Goal: Task Accomplishment & Management: Use online tool/utility

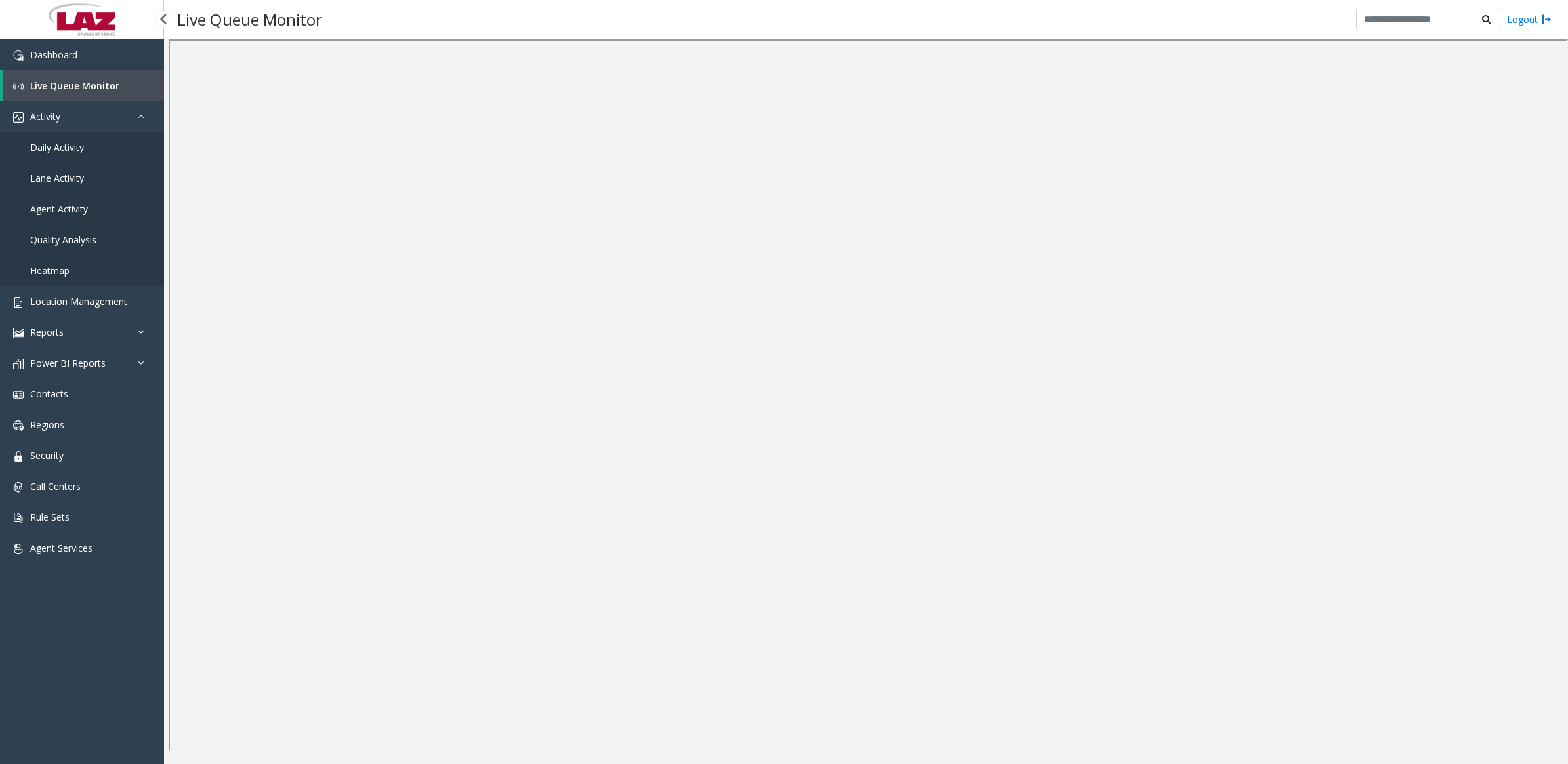
click at [69, 149] on span "Daily Activity" at bounding box center [57, 147] width 54 height 13
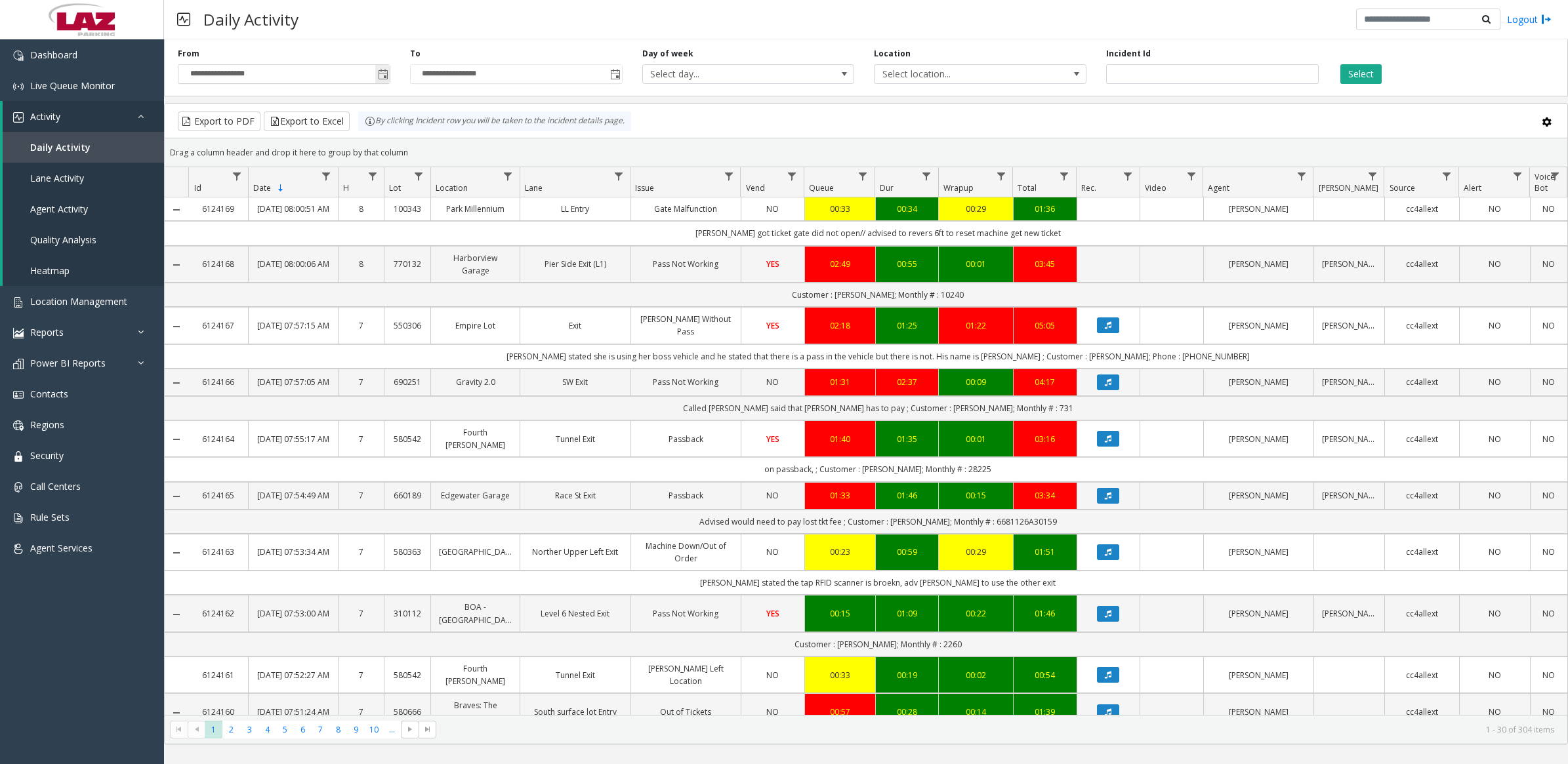
click at [379, 70] on span "Toggle popup" at bounding box center [383, 75] width 11 height 11
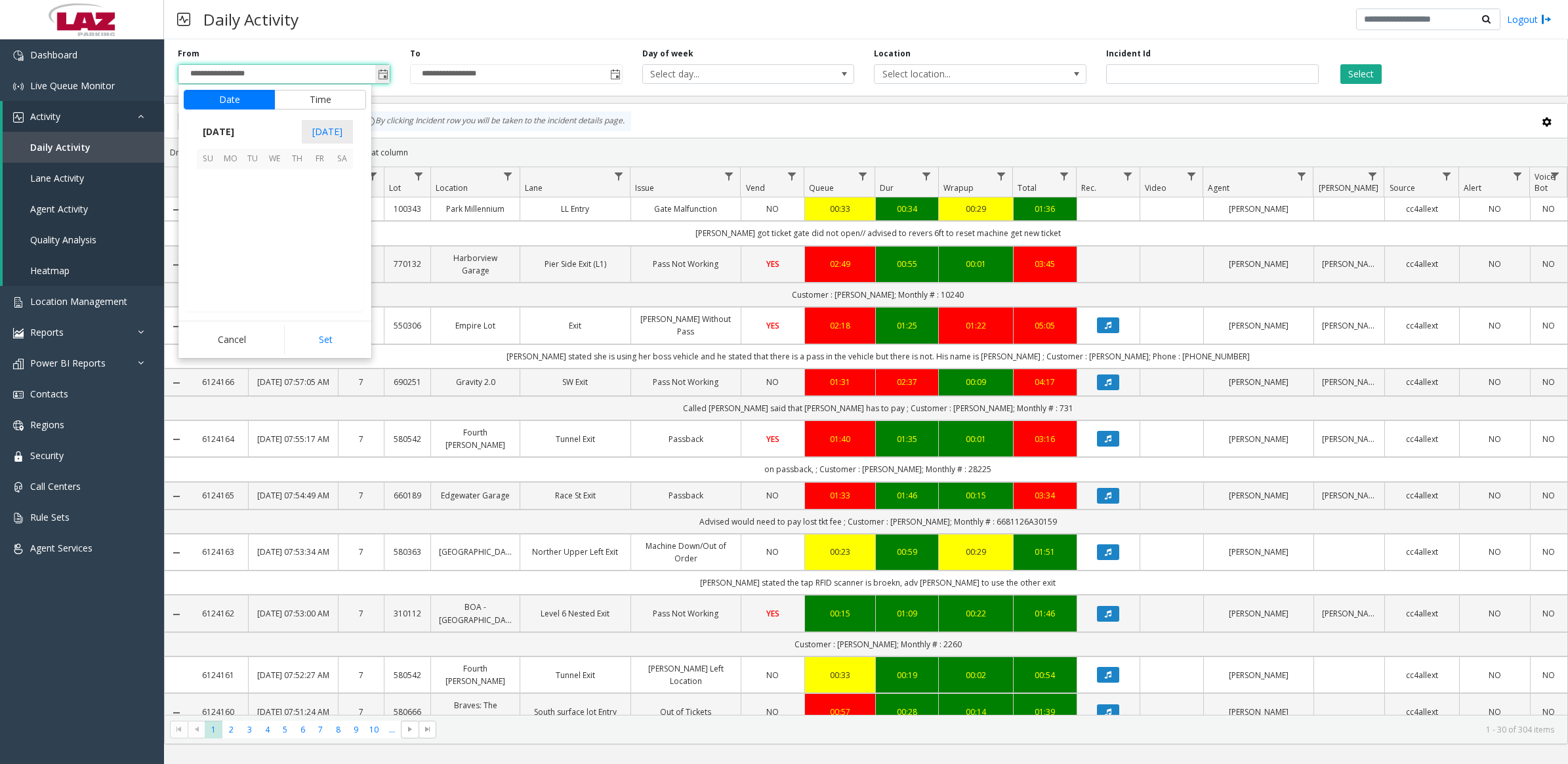
scroll to position [235243, 0]
click at [228, 201] on span "8" at bounding box center [230, 202] width 22 height 22
click at [338, 246] on span "PM" at bounding box center [345, 247] width 14 height 13
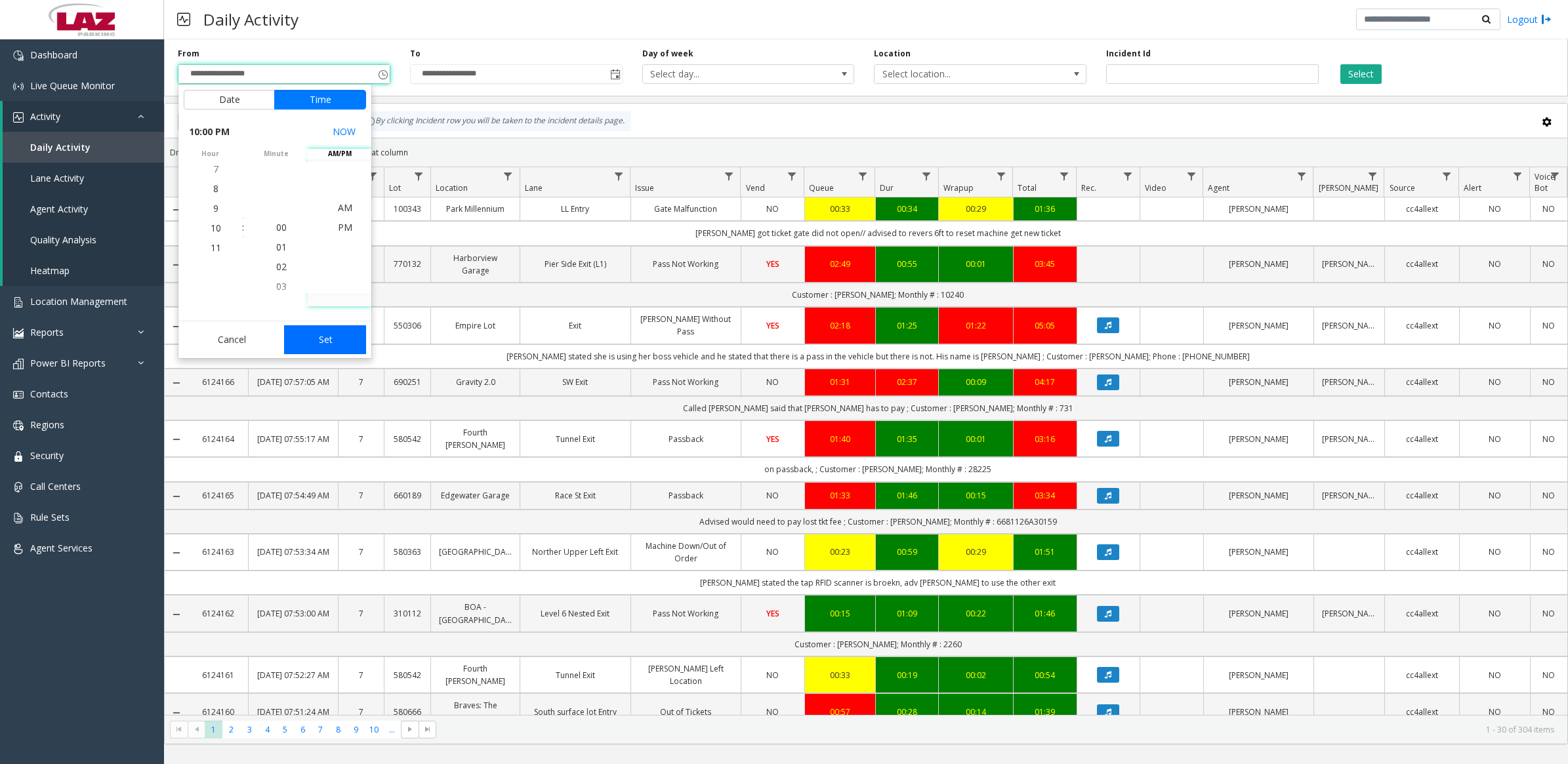
click at [338, 336] on button "Set" at bounding box center [325, 339] width 83 height 29
type input "**********"
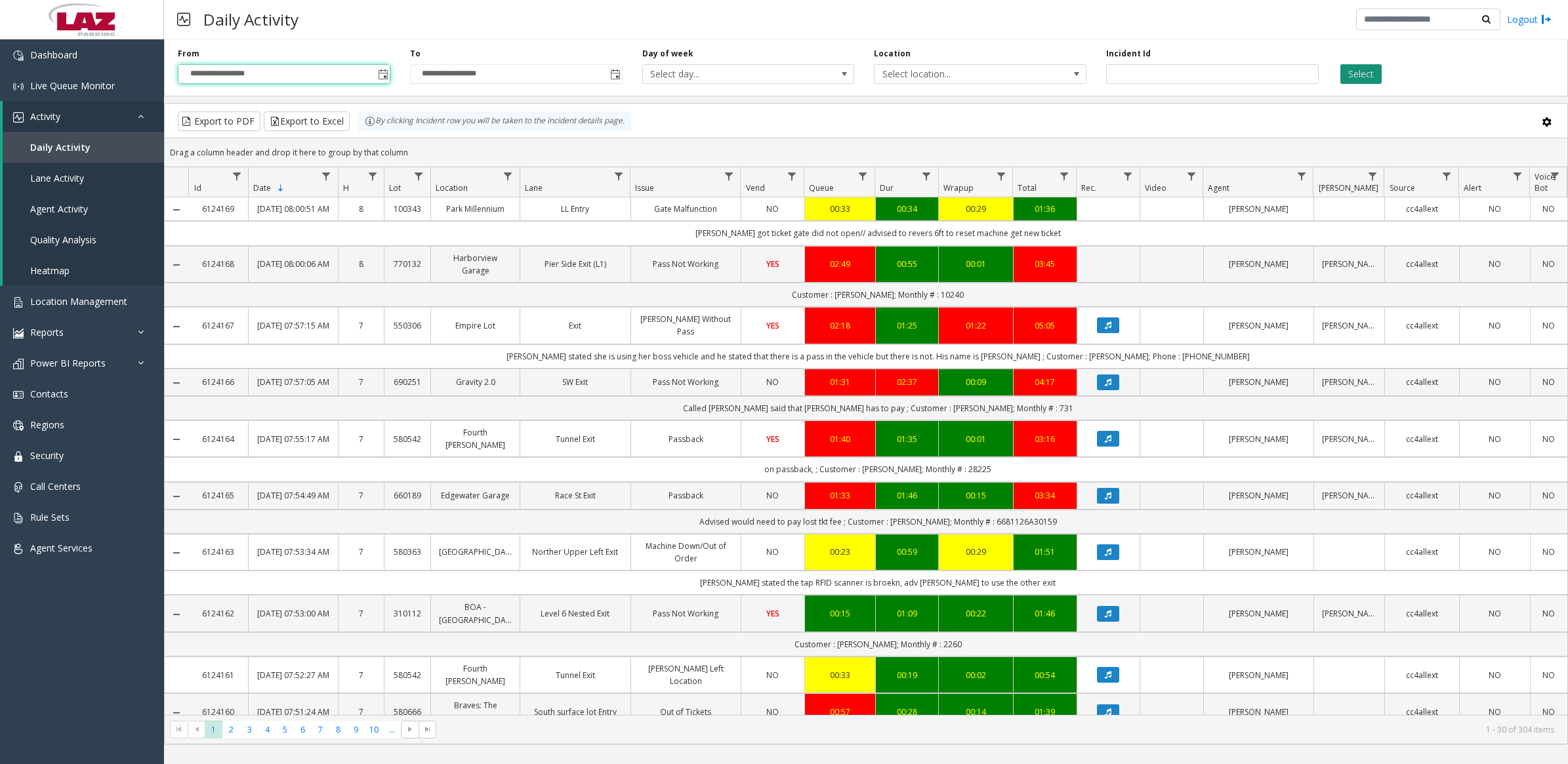
click at [1373, 73] on button "Select" at bounding box center [1361, 73] width 41 height 20
click at [953, 71] on span "Select location..." at bounding box center [959, 73] width 168 height 18
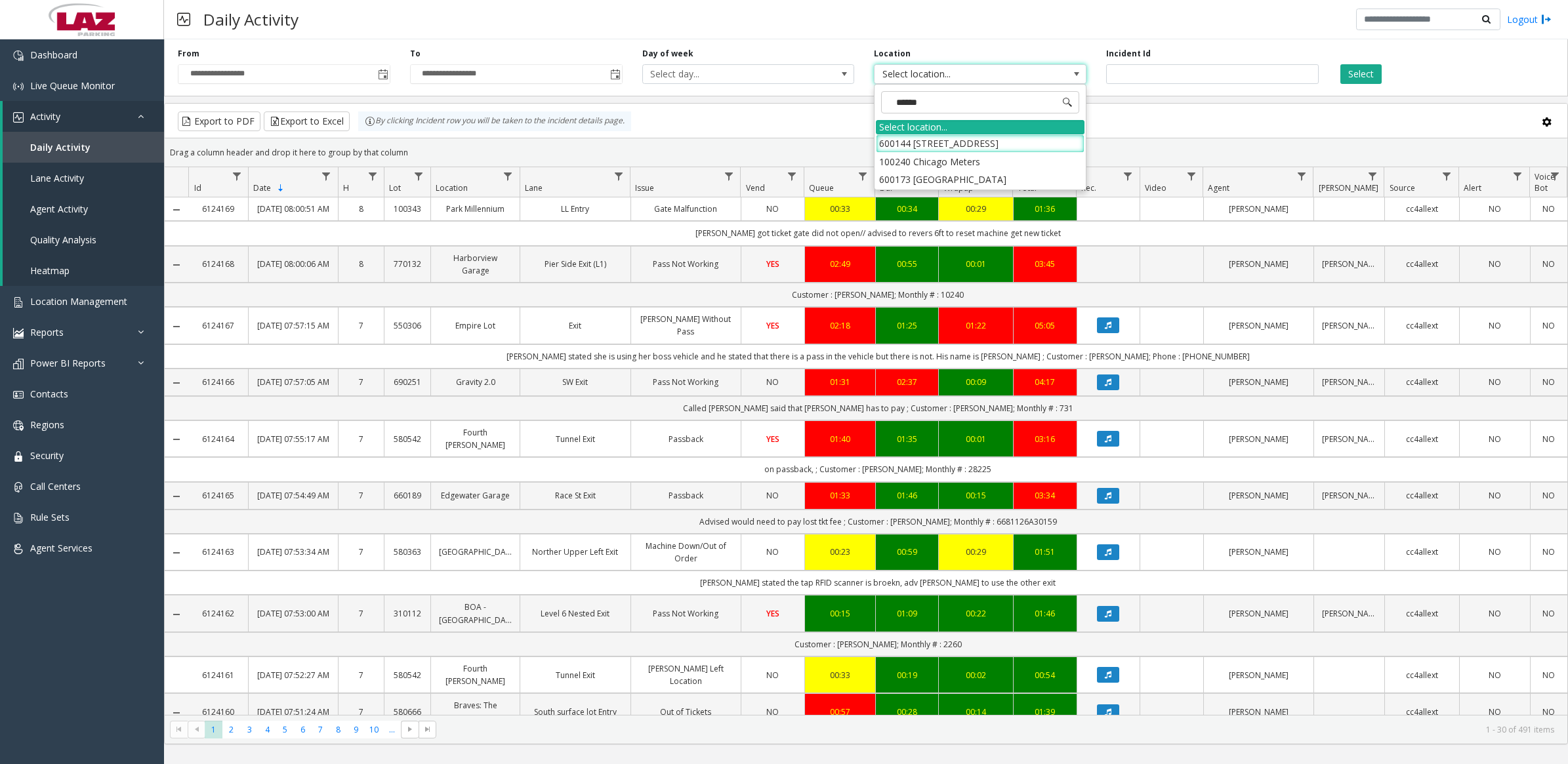
type input "*******"
click at [890, 162] on li "100240 Chicago Meters" at bounding box center [981, 162] width 209 height 18
click at [1373, 81] on button "Select" at bounding box center [1361, 73] width 41 height 20
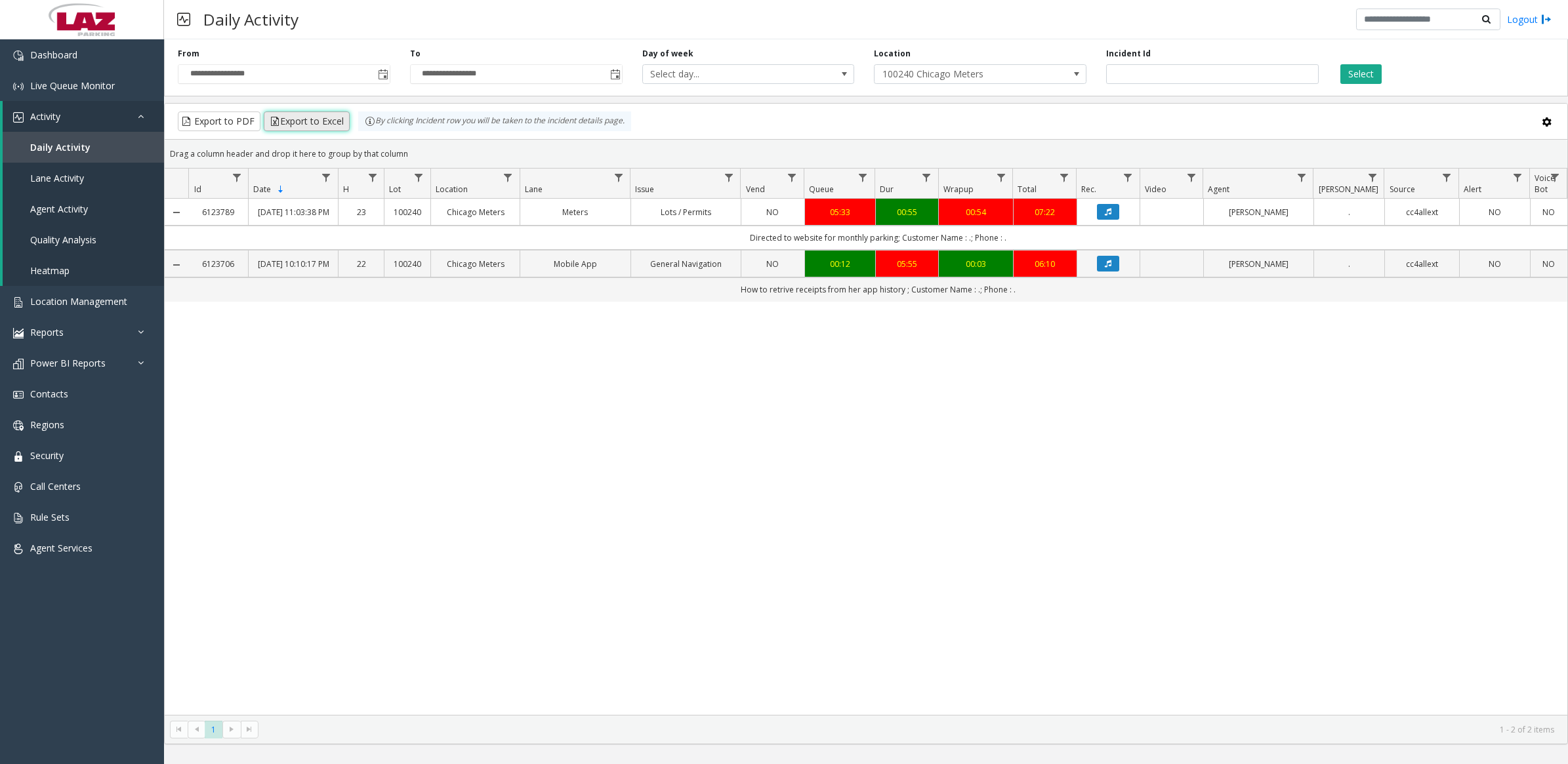
click at [325, 120] on button "Export to Excel" at bounding box center [307, 121] width 86 height 20
drag, startPoint x: 153, startPoint y: 626, endPoint x: 167, endPoint y: 621, distance: 14.9
click at [161, 622] on div "Dashboard Live Queue Monitor Activity Daily Activity Lane Activity Agent Activi…" at bounding box center [82, 390] width 164 height 703
